Goal: Communication & Community: Ask a question

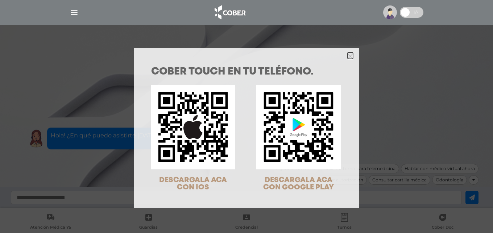
click at [348, 54] on icon "Close" at bounding box center [350, 55] width 5 height 5
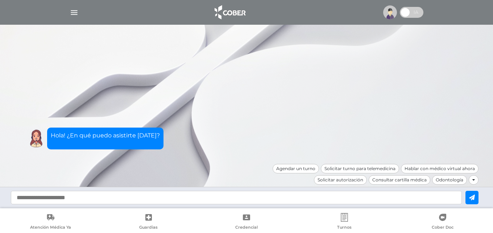
click at [386, 12] on img at bounding box center [390, 12] width 14 height 14
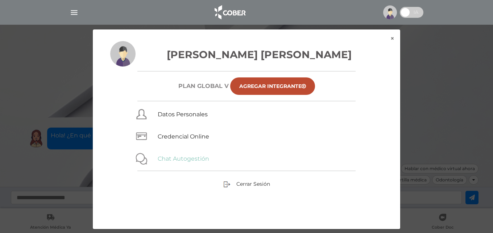
click at [188, 160] on link "Chat Autogestión" at bounding box center [184, 158] width 52 height 7
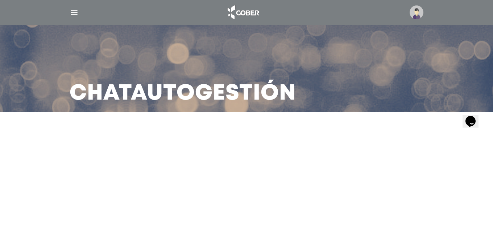
click at [466, 116] on div "Opens Chat This icon Opens the chat window." at bounding box center [471, 121] width 12 height 12
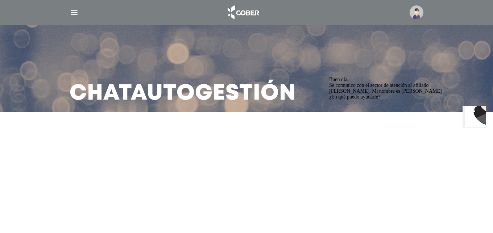
click at [390, 99] on span "Buen día, Se comunico con el sector de atención al afiliado [PERSON_NAME]. Mi n…" at bounding box center [385, 87] width 113 height 23
click at [413, 182] on main "Chat Autogestión" at bounding box center [246, 116] width 493 height 233
click at [478, 123] on img "$i18n('chat', 'chat_widget')" at bounding box center [492, 100] width 54 height 54
click at [479, 111] on img "$i18n('chat', 'chat_widget')" at bounding box center [492, 100] width 54 height 54
click at [469, 117] on img "$i18n('chat', 'chat_widget')" at bounding box center [492, 100] width 54 height 54
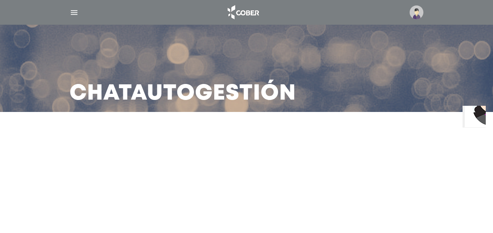
click at [477, 122] on img "$i18n('chat', 'chat_widget')" at bounding box center [492, 100] width 54 height 54
click at [475, 113] on img "$i18n('chat', 'chat_widget')" at bounding box center [492, 100] width 54 height 54
click at [474, 122] on button "Opens Chat This icon Opens the chat window." at bounding box center [471, 121] width 16 height 12
click at [468, 115] on div "Opens Chat This icon Opens the chat window." at bounding box center [471, 121] width 12 height 12
click at [468, 117] on icon "Opens Chat This icon Opens the chat window." at bounding box center [471, 121] width 12 height 12
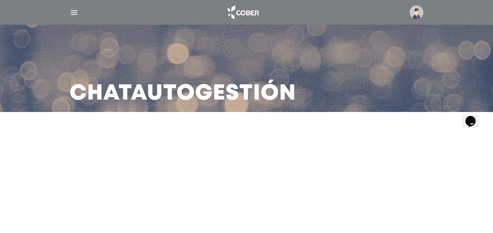
click at [474, 118] on icon "Opens Chat This icon Opens the chat window." at bounding box center [471, 121] width 12 height 12
drag, startPoint x: 0, startPoint y: 12, endPoint x: 463, endPoint y: 116, distance: 473.8
click at [463, 116] on main "Chat Autogestión" at bounding box center [246, 116] width 493 height 233
click at [473, 117] on icon "$i18n('chat', 'chat_widget')" at bounding box center [471, 120] width 10 height 11
click at [477, 120] on icon "Opens Chat This icon Opens the chat window." at bounding box center [471, 121] width 12 height 12
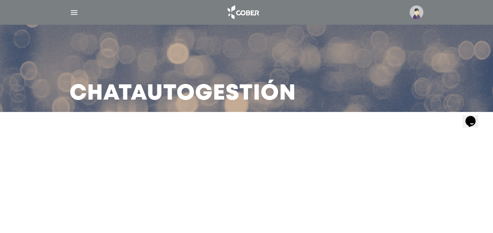
click at [475, 118] on icon "$i18n('chat', 'chat_widget')" at bounding box center [471, 120] width 10 height 11
click at [474, 122] on icon "Opens Chat This icon Opens the chat window." at bounding box center [471, 121] width 12 height 12
click at [469, 120] on icon "Opens Chat This icon Opens the chat window." at bounding box center [471, 121] width 12 height 12
click at [470, 118] on icon "$i18n('chat', 'chat_widget')" at bounding box center [471, 120] width 10 height 11
click at [474, 120] on img "$i18n('chat', 'chat_widget')" at bounding box center [492, 100] width 54 height 54
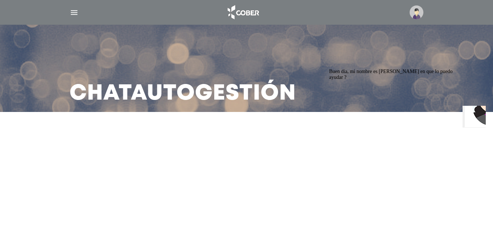
click at [469, 111] on span "1" at bounding box center [467, 111] width 3 height 6
click at [475, 115] on img "$i18n('chat', 'chat_widget')" at bounding box center [492, 100] width 54 height 54
click at [473, 113] on img "$i18n('chat', 'chat_widget')" at bounding box center [492, 100] width 54 height 54
click at [469, 114] on img "$i18n('chat', 'chat_widget')" at bounding box center [492, 100] width 54 height 54
click at [482, 122] on img "$i18n('chat', 'chat_widget')" at bounding box center [492, 100] width 54 height 54
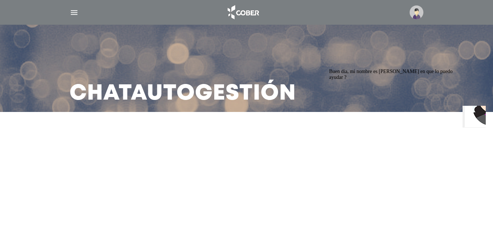
click at [470, 113] on img "$i18n('chat', 'chat_widget')" at bounding box center [492, 100] width 54 height 54
click at [471, 114] on img "$i18n('chat', 'chat_widget')" at bounding box center [492, 100] width 54 height 54
click at [471, 118] on img "$i18n('chat', 'chat_widget')" at bounding box center [492, 100] width 54 height 54
click at [467, 117] on img "$i18n('chat', 'chat_widget')" at bounding box center [492, 100] width 54 height 54
click at [473, 121] on img "$i18n('chat', 'chat_widget')" at bounding box center [492, 100] width 54 height 54
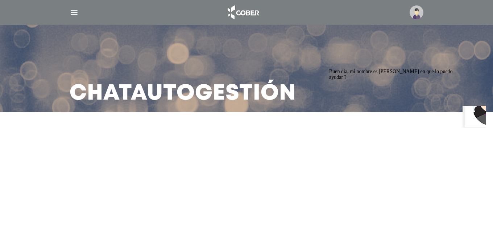
click at [468, 114] on img "$i18n('chat', 'chat_widget')" at bounding box center [492, 100] width 54 height 54
click at [468, 115] on icon "Opens Chat This icon Opens the chat window." at bounding box center [471, 121] width 12 height 12
click at [476, 116] on icon "$i18n('chat', 'chat_widget')" at bounding box center [471, 120] width 10 height 11
click at [395, 79] on span "Buen dia, mi nombre es [PERSON_NAME] en que lo puedo ayudar ?" at bounding box center [391, 73] width 124 height 11
